Goal: Navigation & Orientation: Find specific page/section

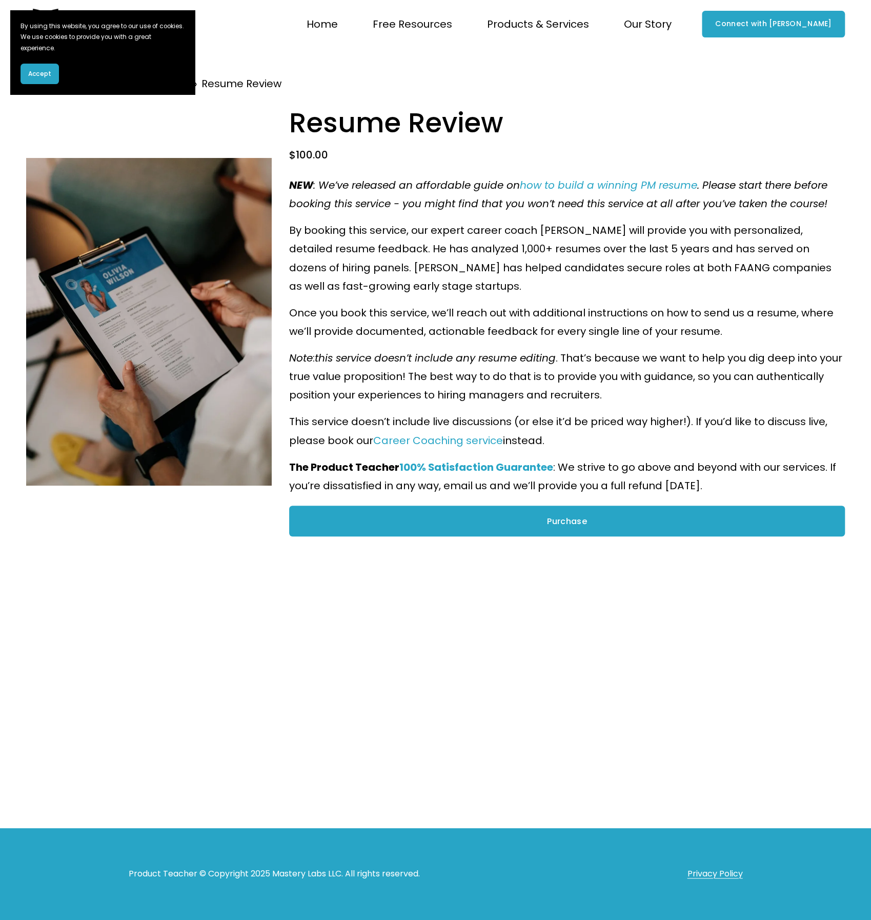
click at [47, 73] on span "Accept" at bounding box center [39, 73] width 23 height 9
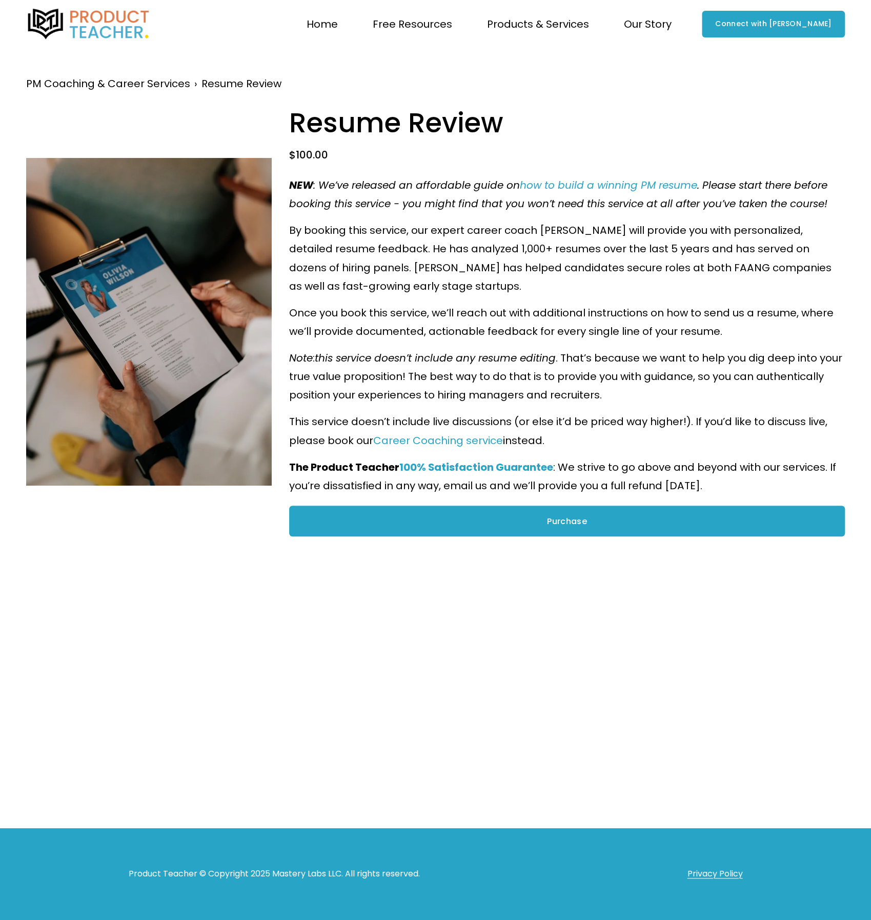
click at [55, 24] on img at bounding box center [88, 24] width 125 height 31
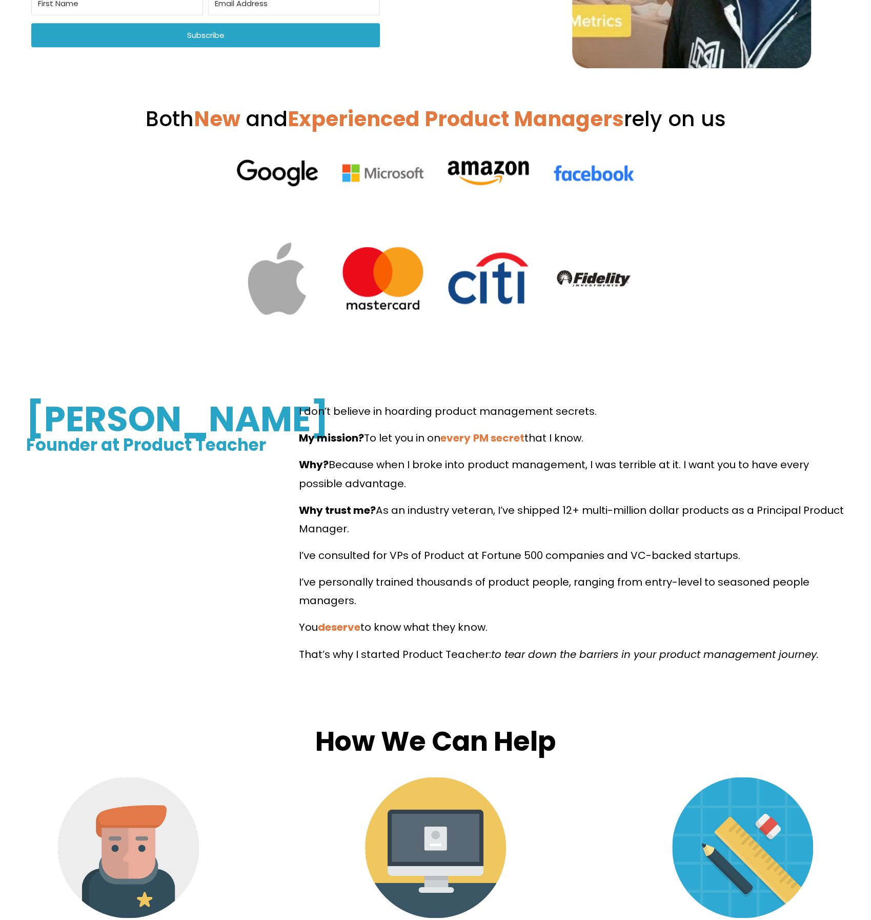
scroll to position [420, 0]
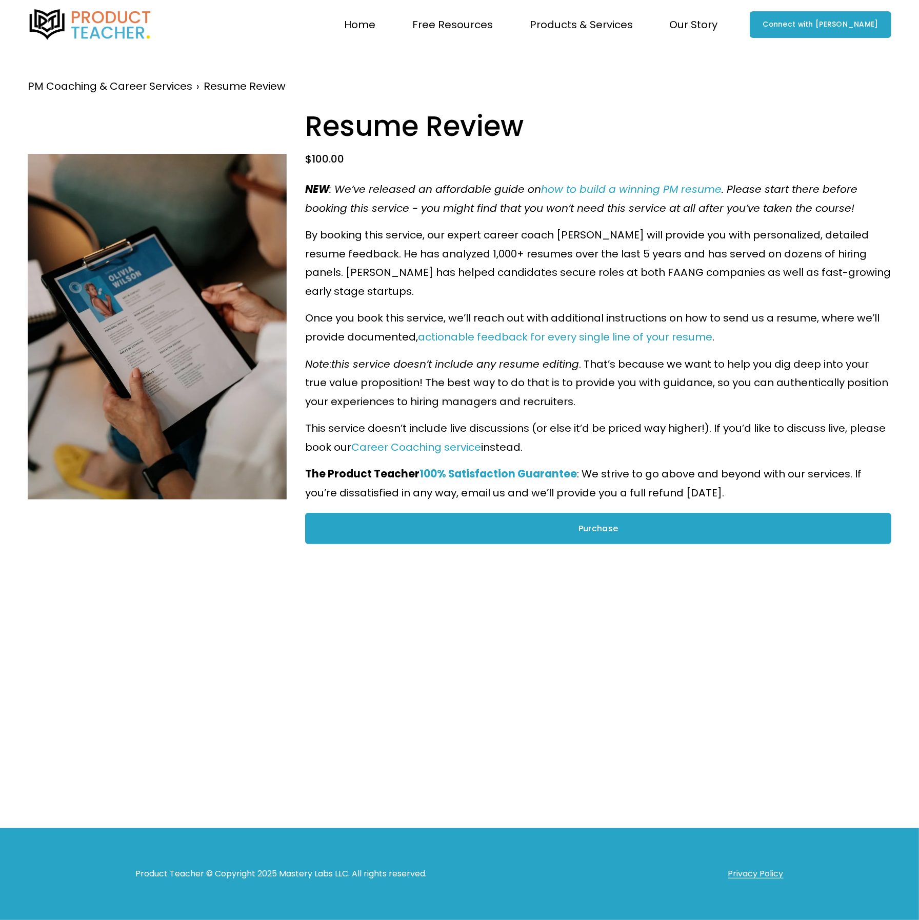
click at [717, 28] on span "Our Story" at bounding box center [693, 24] width 48 height 19
